Goal: Check status: Check status

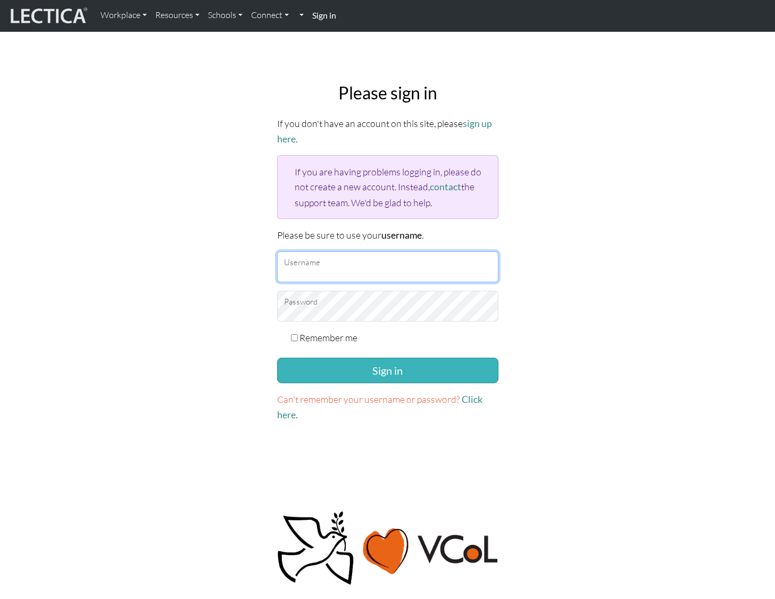
type input "[EMAIL_ADDRESS][DOMAIN_NAME]"
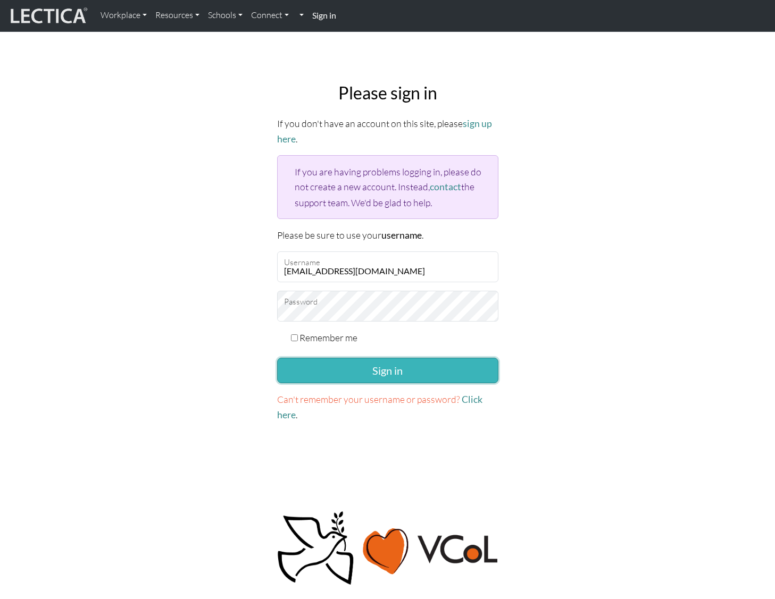
click at [366, 366] on button "Sign in" at bounding box center [387, 371] width 221 height 26
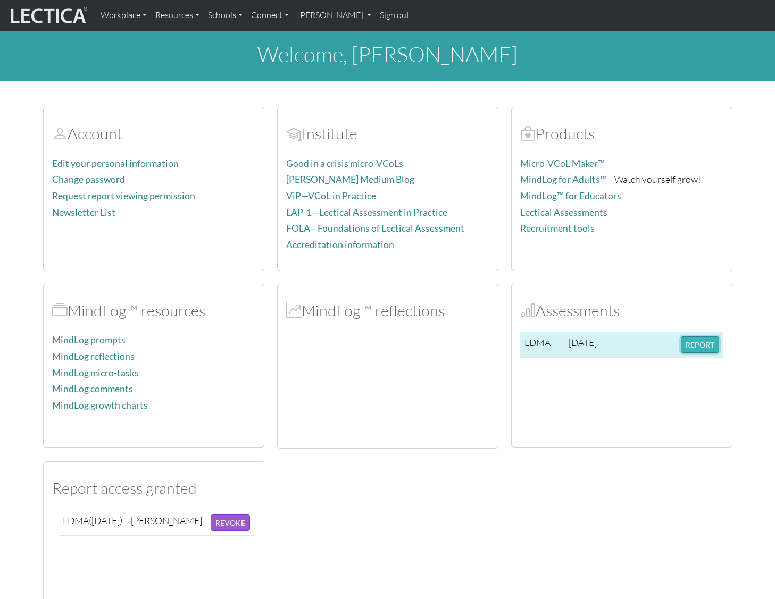
click at [692, 349] on button "REPORT" at bounding box center [699, 345] width 38 height 16
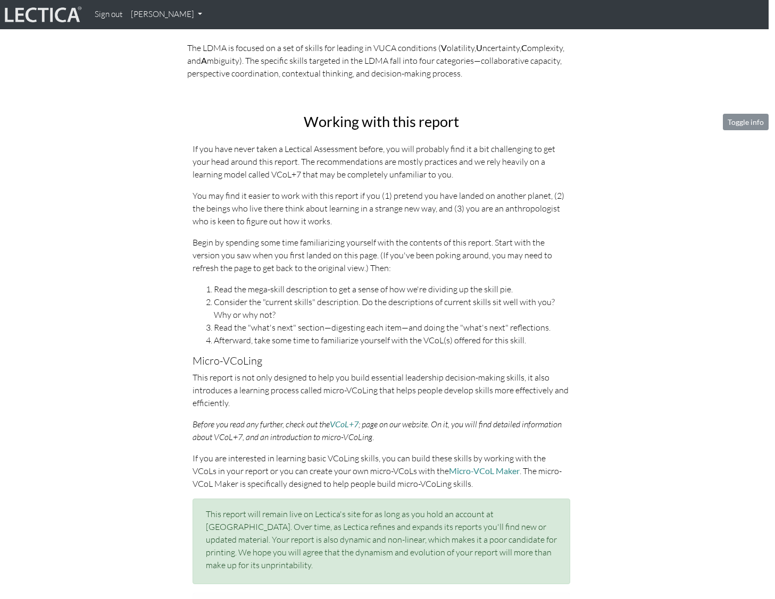
scroll to position [0, 6]
